Goal: Information Seeking & Learning: Learn about a topic

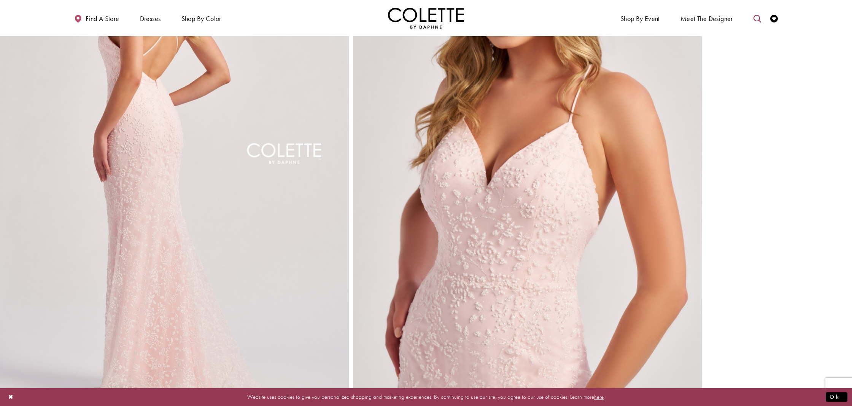
click at [754, 20] on icon "Toggle search" at bounding box center [758, 19] width 8 height 8
click at [716, 19] on input "Search" at bounding box center [719, 18] width 92 height 11
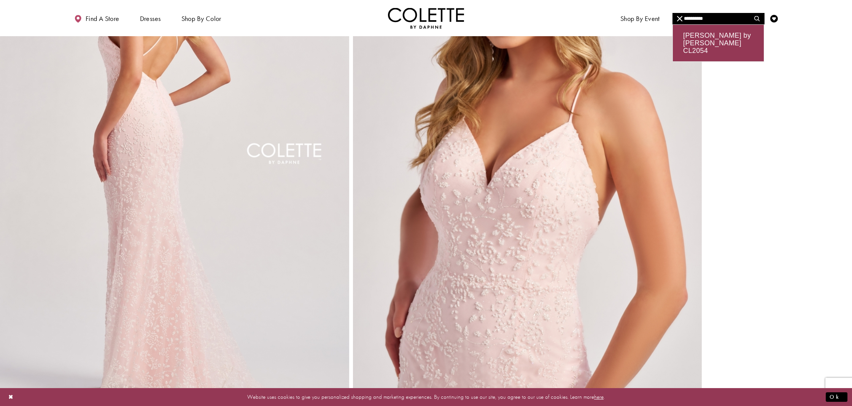
type input "**********"
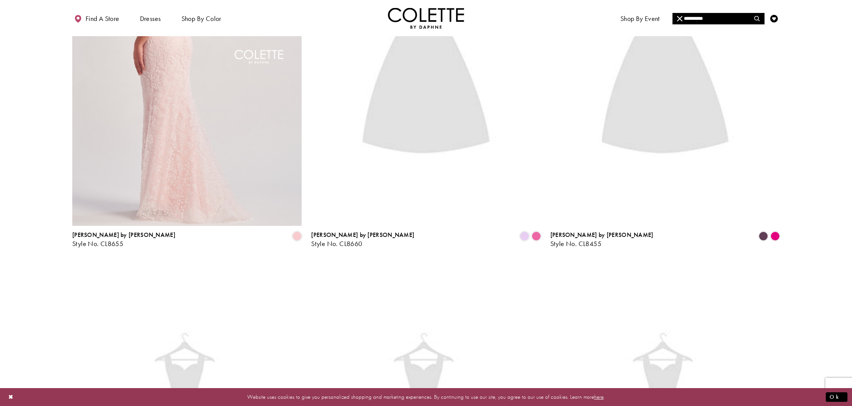
scroll to position [953, 0]
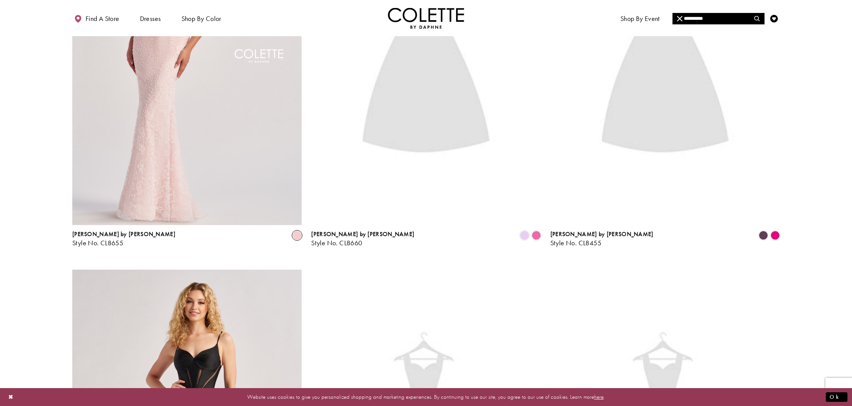
click at [297, 234] on span "Product List" at bounding box center [297, 235] width 9 height 9
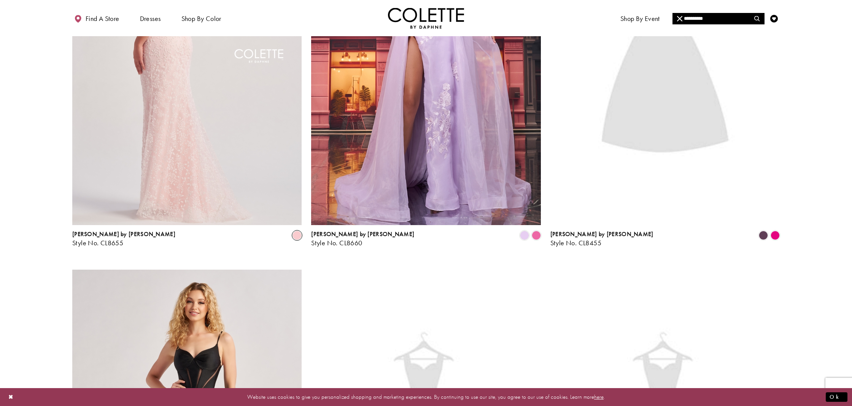
click at [212, 205] on img "Visit Colette by Daphne Style No. CL8655 Page" at bounding box center [186, 58] width 229 height 334
